Goal: Information Seeking & Learning: Check status

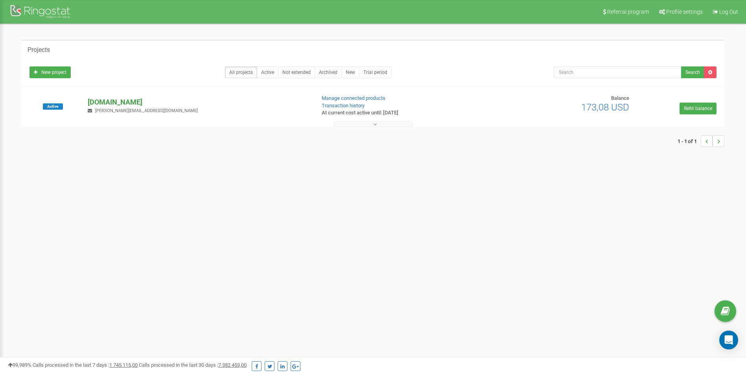
click at [89, 101] on p "[DOMAIN_NAME]" at bounding box center [198, 102] width 221 height 10
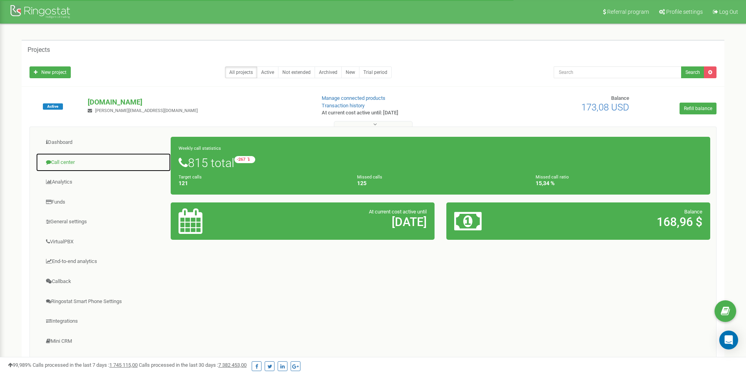
click at [62, 160] on link "Call center" at bounding box center [103, 162] width 135 height 19
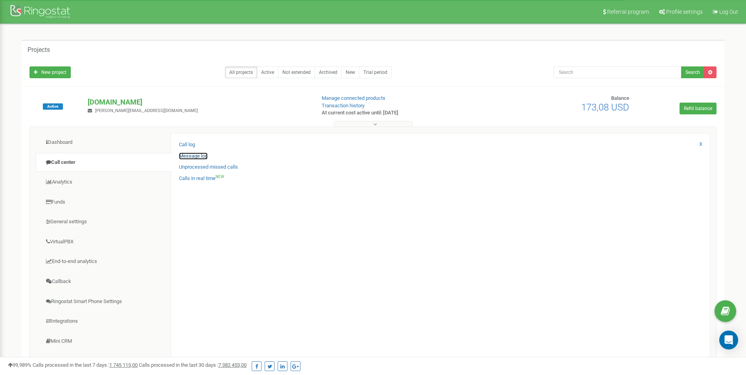
click at [186, 153] on link "Message log" at bounding box center [193, 156] width 29 height 7
click at [188, 142] on link "Call log" at bounding box center [187, 144] width 16 height 7
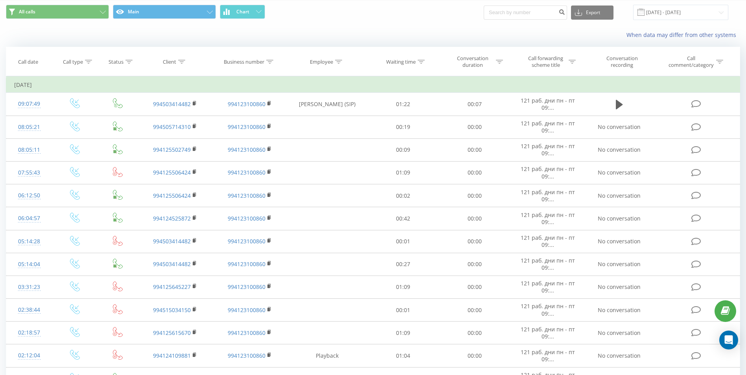
scroll to position [6, 0]
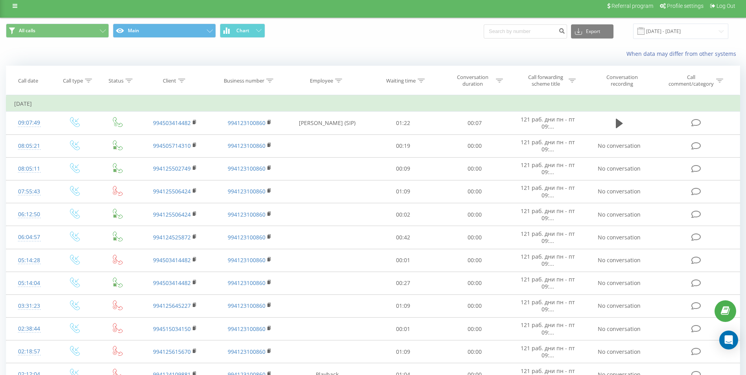
click at [356, 54] on div "When data may differ from other systems" at bounding box center [513, 54] width 466 height 8
click at [325, 35] on span "All calls Main Chart" at bounding box center [187, 31] width 362 height 15
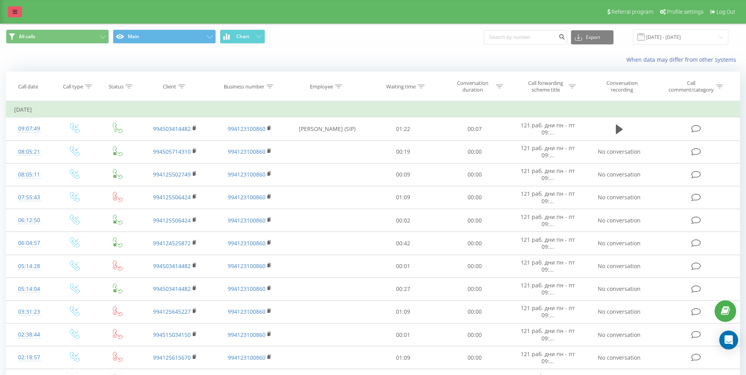
click at [13, 16] on link at bounding box center [15, 11] width 14 height 11
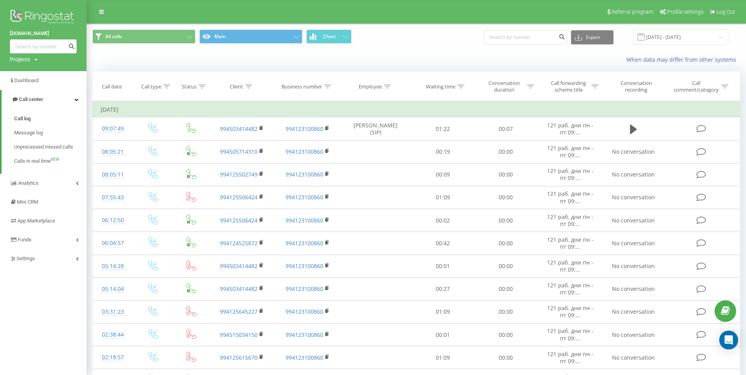
click at [22, 20] on img at bounding box center [43, 18] width 67 height 20
